Goal: Task Accomplishment & Management: Use online tool/utility

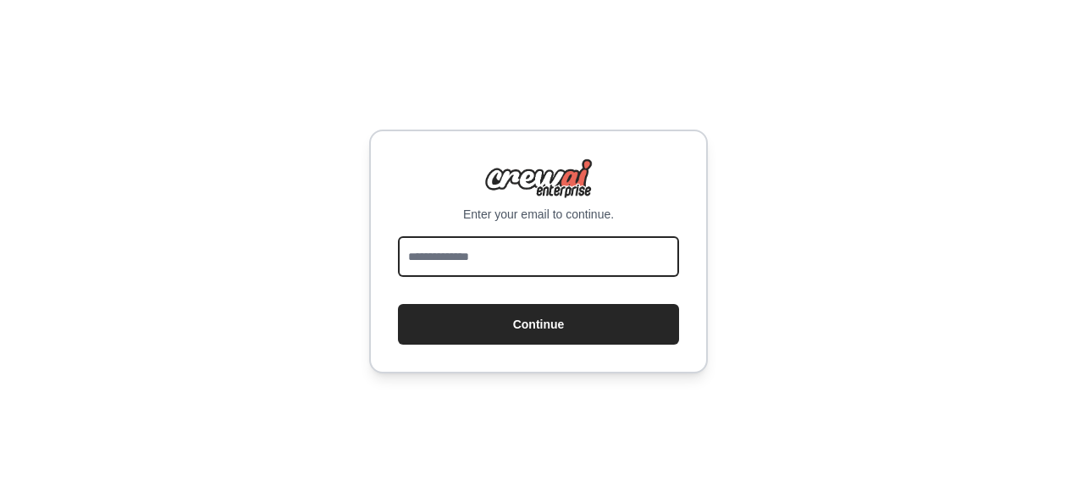
click at [521, 256] on input "email" at bounding box center [538, 256] width 281 height 41
type input "**********"
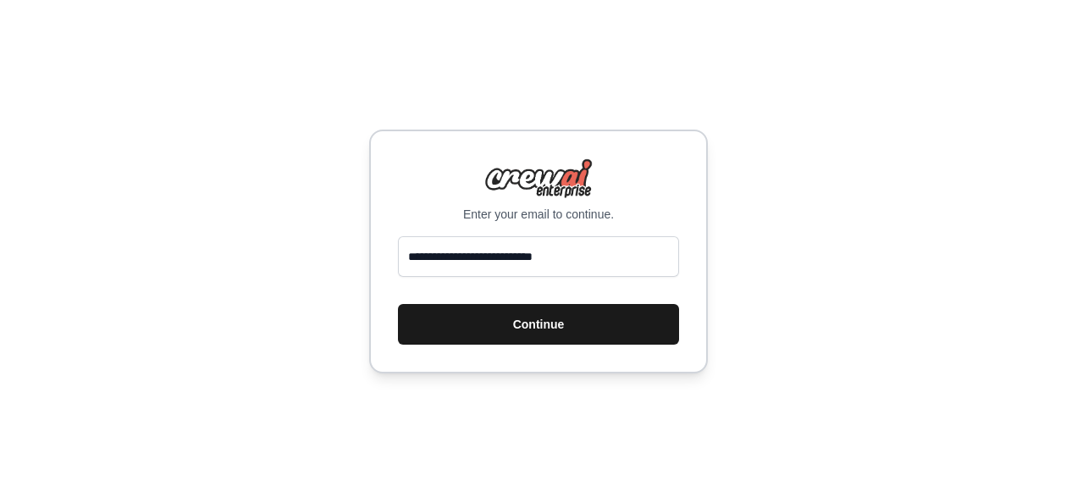
click at [566, 328] on button "Continue" at bounding box center [538, 324] width 281 height 41
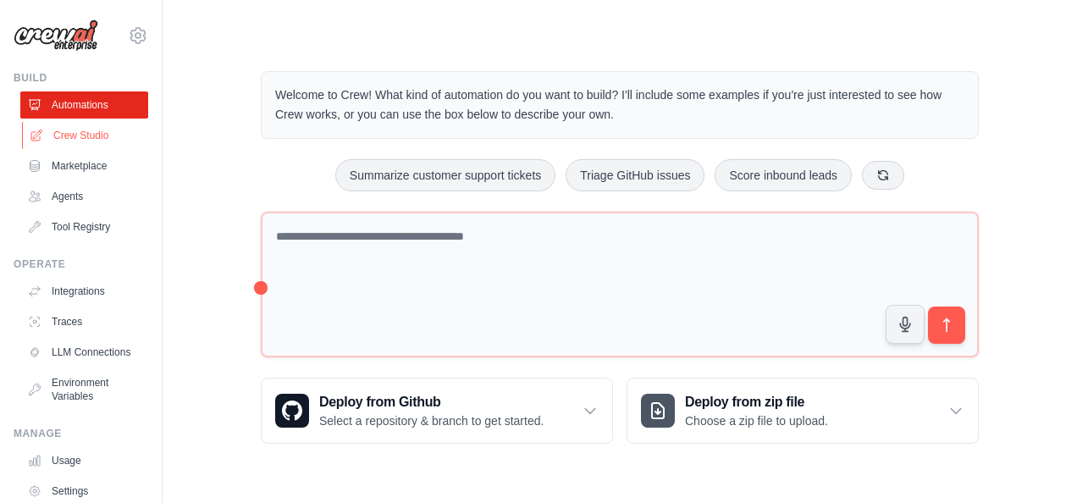
click at [80, 131] on link "Crew Studio" at bounding box center [86, 135] width 128 height 27
click at [75, 198] on link "Agents" at bounding box center [86, 196] width 128 height 27
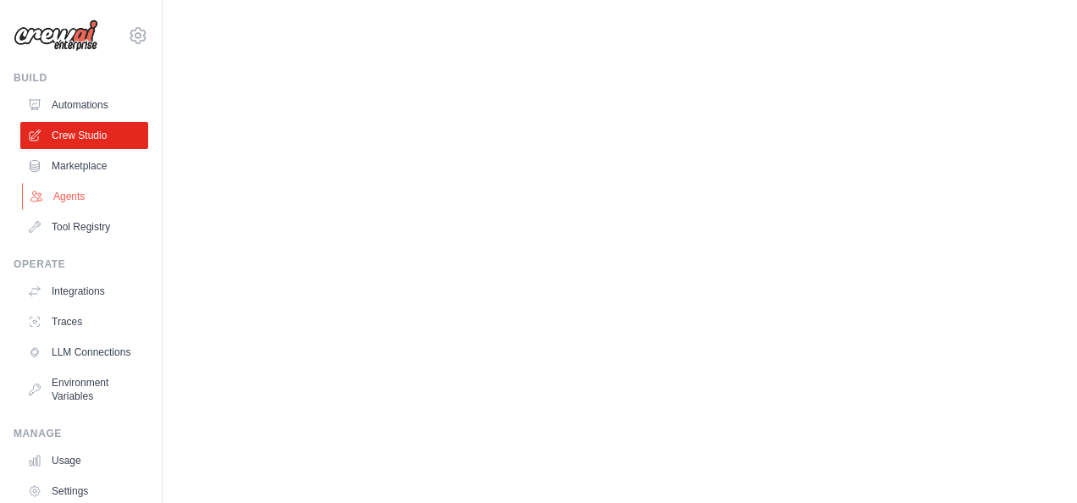
click at [64, 195] on link "Agents" at bounding box center [86, 196] width 128 height 27
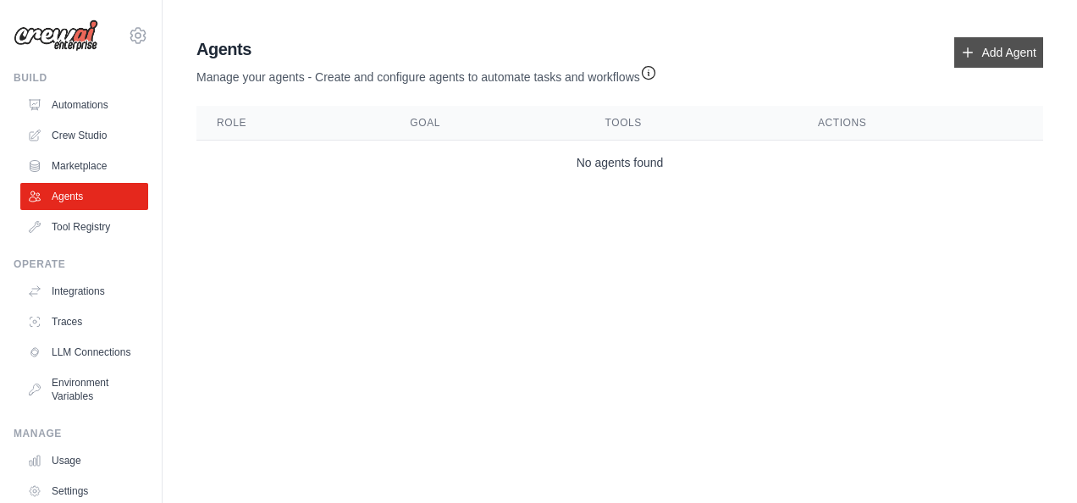
click at [533, 51] on link "Add Agent" at bounding box center [998, 52] width 89 height 30
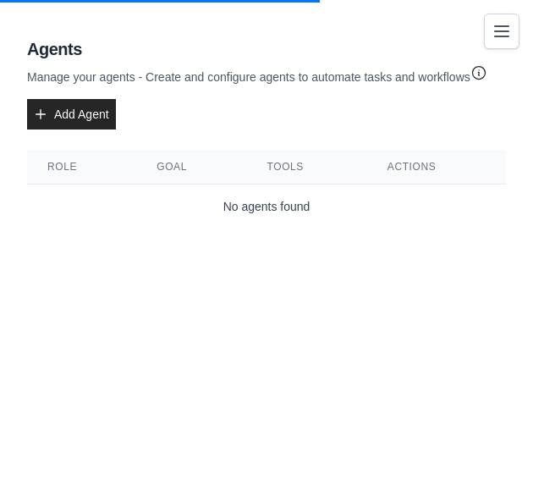
click at [156, 295] on body "srivastavadeeksha76@gmail.com Settings Build Automations Crew Studio Resources …" at bounding box center [266, 248] width 533 height 496
click at [78, 108] on link "Add Agent" at bounding box center [71, 114] width 89 height 30
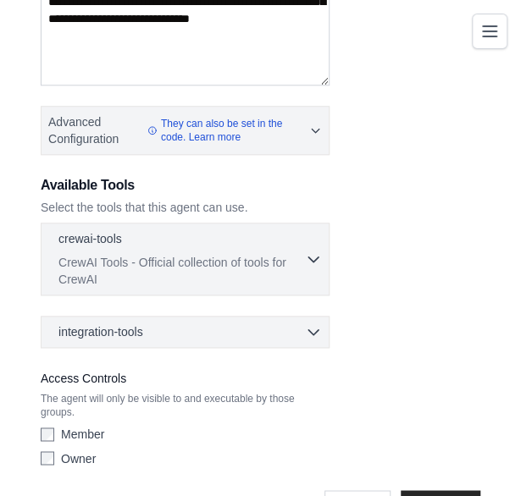
scroll to position [379, 0]
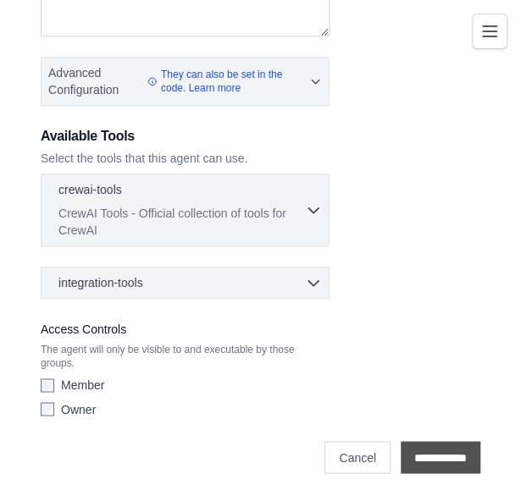
click at [440, 448] on input "**********" at bounding box center [440, 457] width 80 height 32
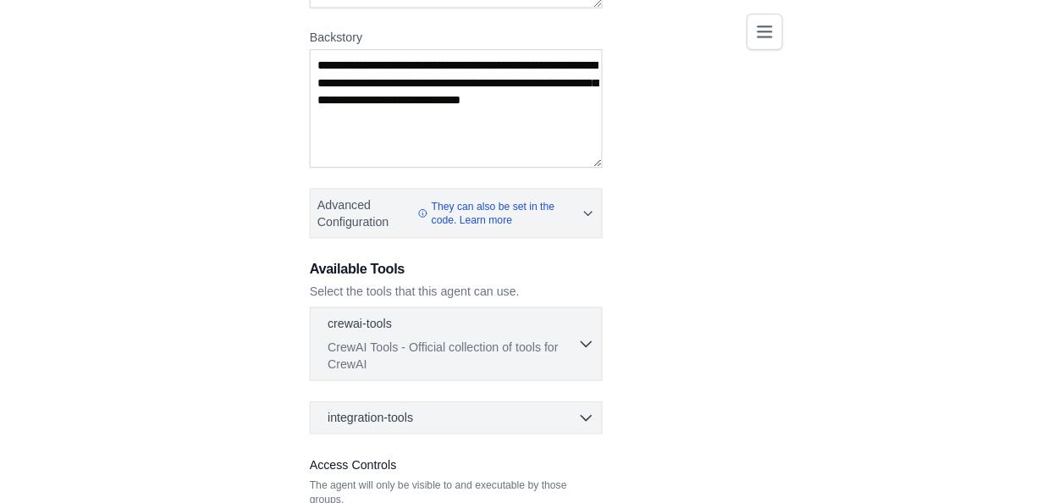
scroll to position [0, 0]
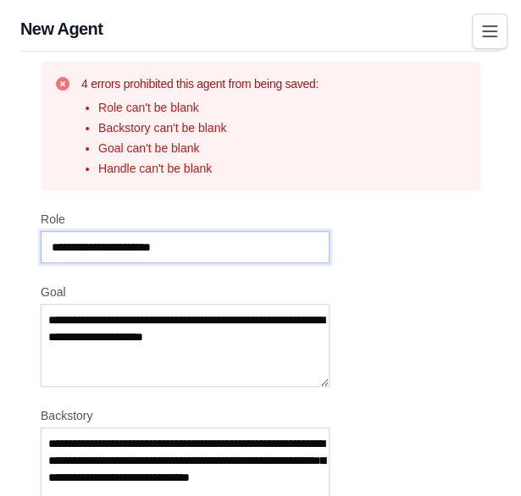
click at [178, 246] on input "Role" at bounding box center [185, 247] width 289 height 32
